Goal: Find specific page/section: Find specific page/section

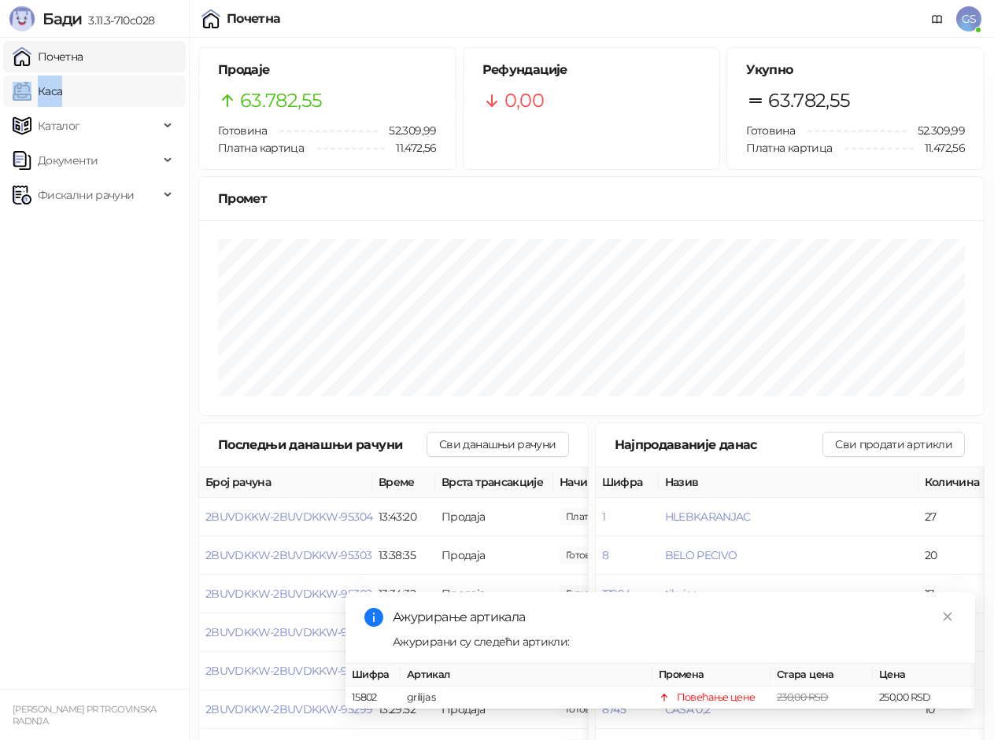
click at [62, 94] on link "Каса" at bounding box center [38, 91] width 50 height 31
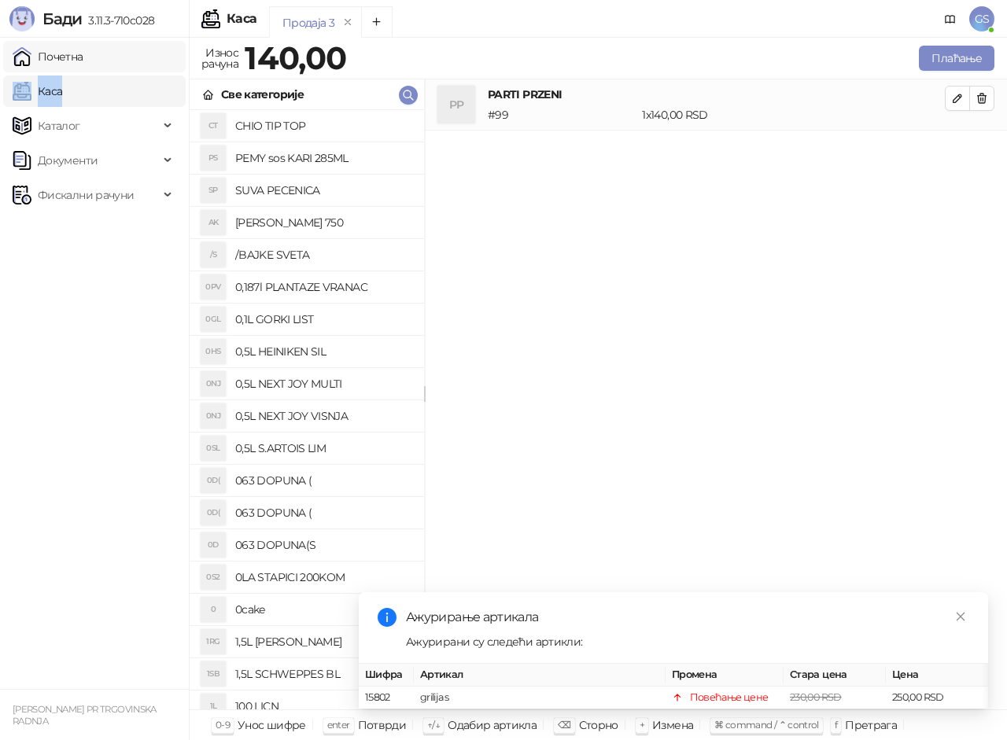
click at [83, 50] on link "Почетна" at bounding box center [48, 56] width 71 height 31
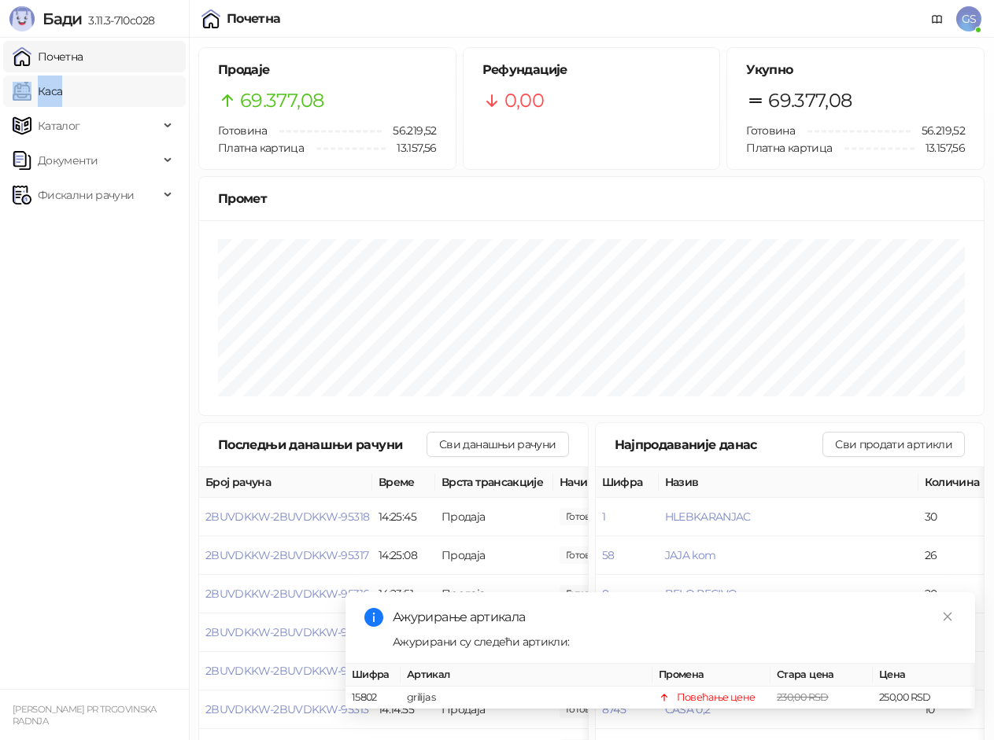
click at [62, 83] on link "Каса" at bounding box center [38, 91] width 50 height 31
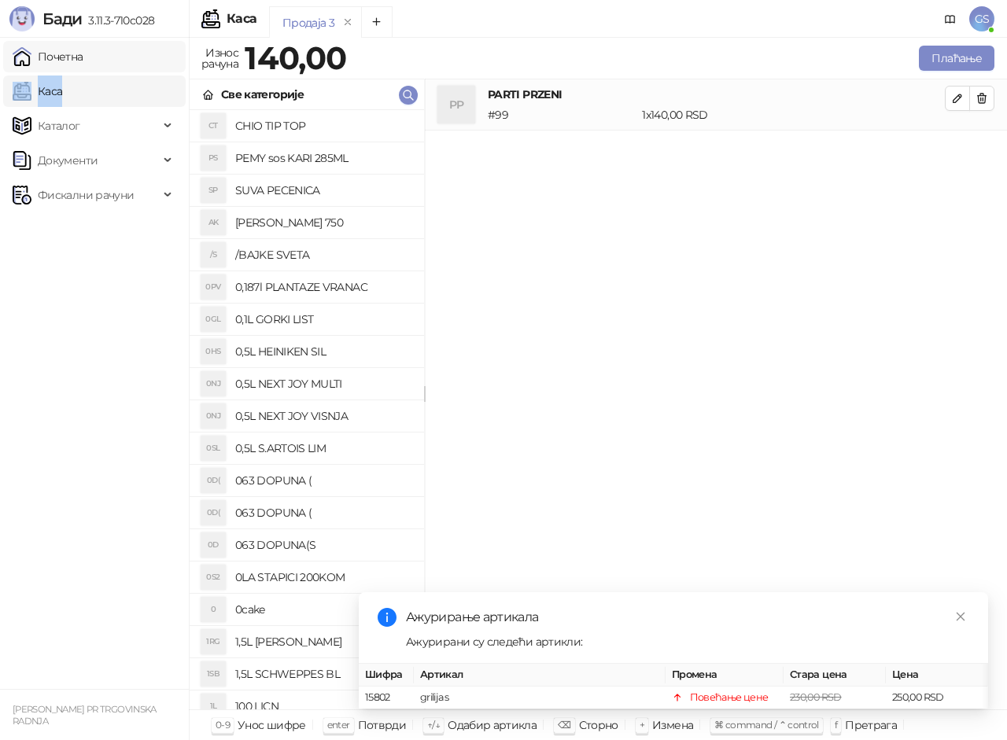
click at [83, 60] on link "Почетна" at bounding box center [48, 56] width 71 height 31
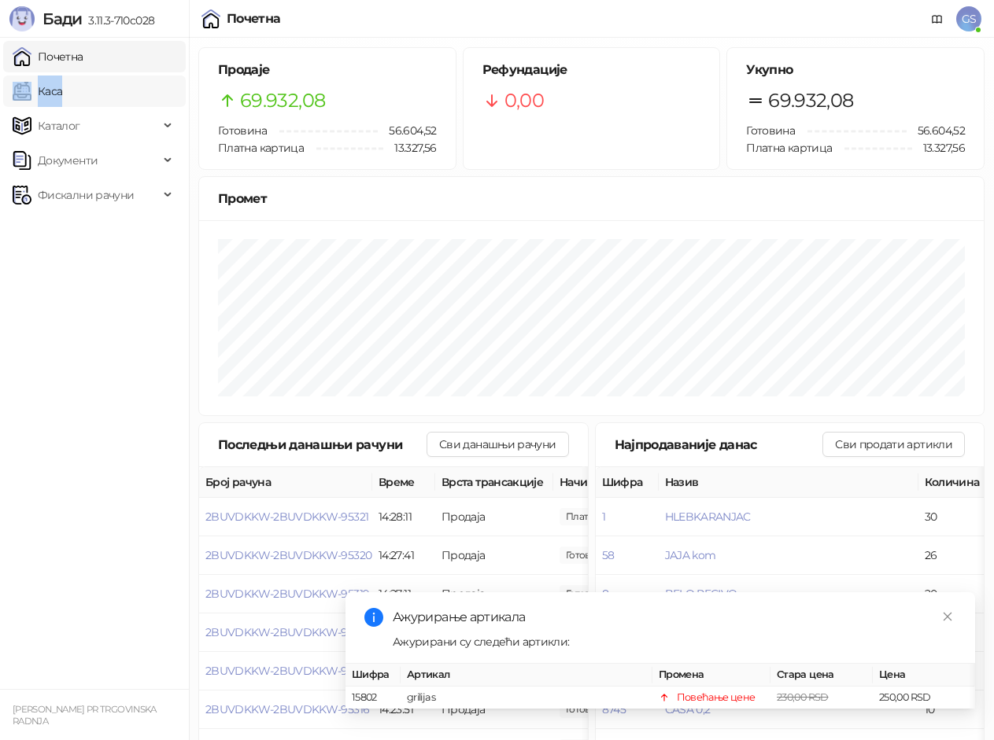
click at [62, 95] on link "Каса" at bounding box center [38, 91] width 50 height 31
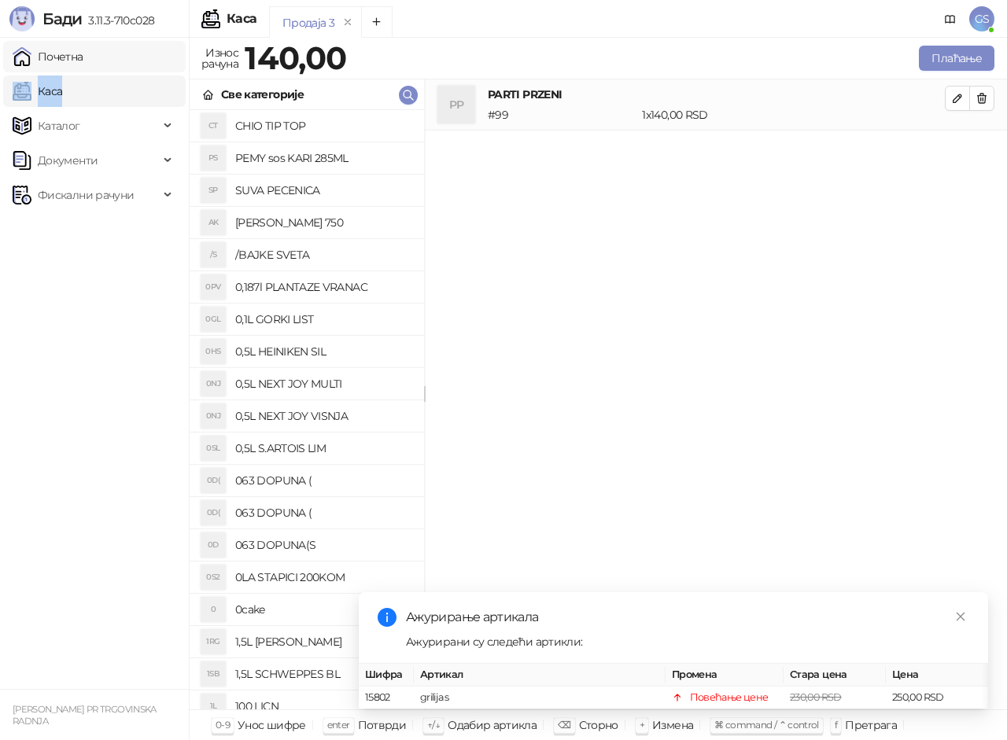
click at [83, 54] on link "Почетна" at bounding box center [48, 56] width 71 height 31
